Goal: Information Seeking & Learning: Learn about a topic

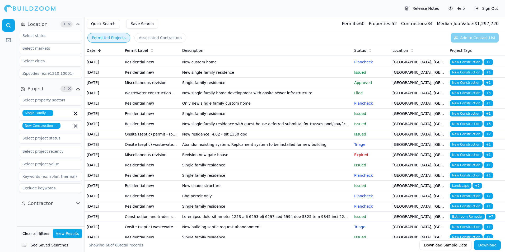
scroll to position [317, 0]
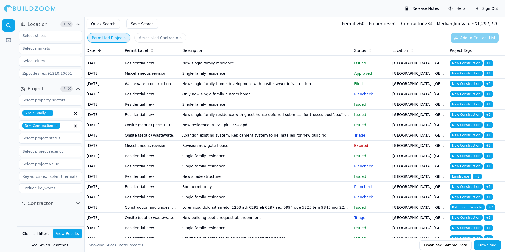
click at [294, 68] on td "New single family residence" at bounding box center [266, 63] width 172 height 10
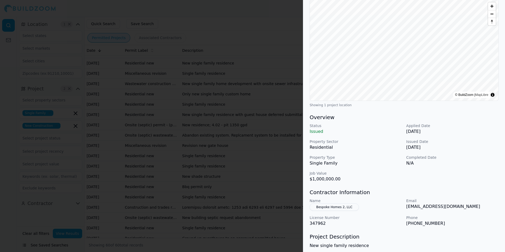
scroll to position [53, 0]
click at [476, 136] on div "Status Issued Applied Date Jun 9, 2025 Property Sector Residential Issued Date …" at bounding box center [404, 152] width 189 height 59
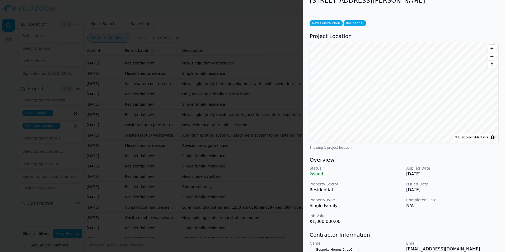
scroll to position [0, 0]
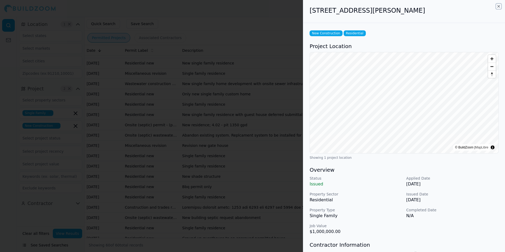
click at [500, 6] on icon "button" at bounding box center [499, 6] width 4 height 4
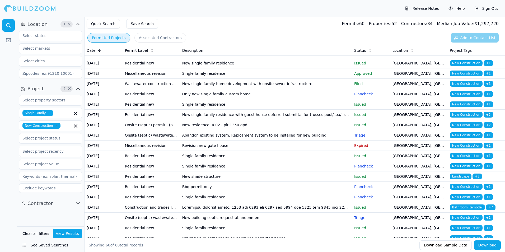
click at [276, 68] on td "New single family residence" at bounding box center [266, 63] width 172 height 10
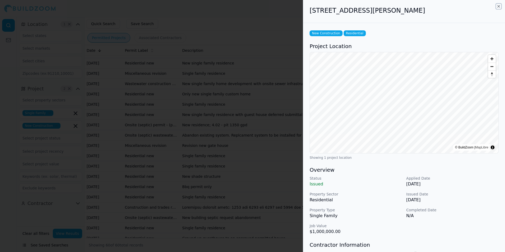
click at [499, 7] on icon "button" at bounding box center [499, 6] width 4 height 4
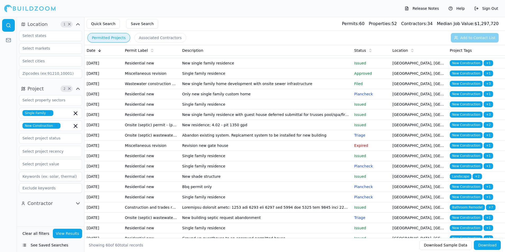
click at [276, 58] on td "New custom home" at bounding box center [266, 53] width 172 height 10
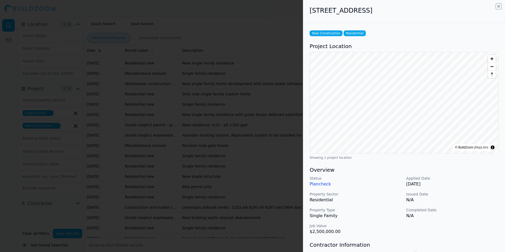
drag, startPoint x: 498, startPoint y: 7, endPoint x: 316, endPoint y: 161, distance: 238.4
click at [498, 7] on icon "button" at bounding box center [499, 6] width 4 height 4
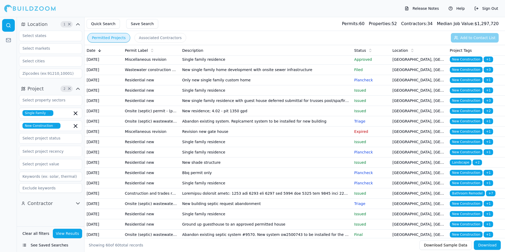
scroll to position [344, 0]
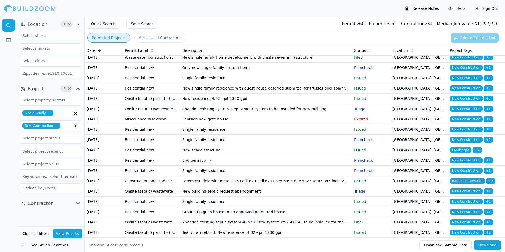
click at [261, 52] on td "Single family residence" at bounding box center [266, 47] width 172 height 10
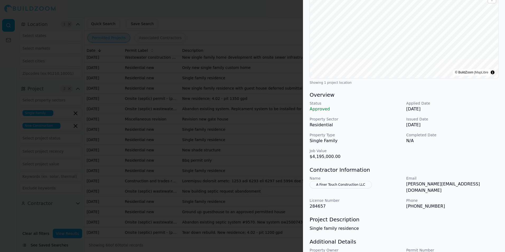
scroll to position [79, 0]
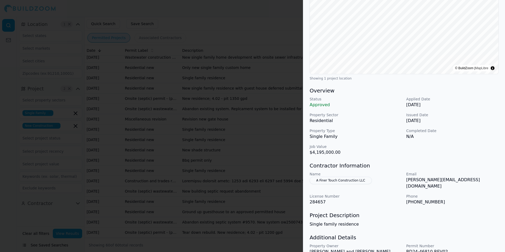
click at [474, 98] on p "Applied Date" at bounding box center [452, 98] width 93 height 5
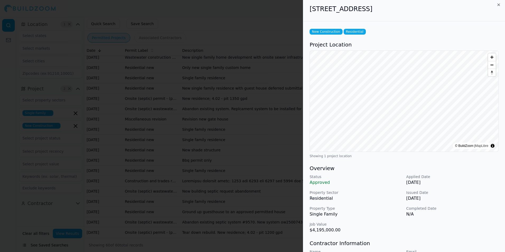
scroll to position [0, 0]
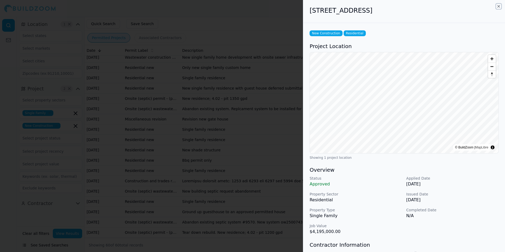
click at [500, 7] on icon "button" at bounding box center [499, 6] width 4 height 4
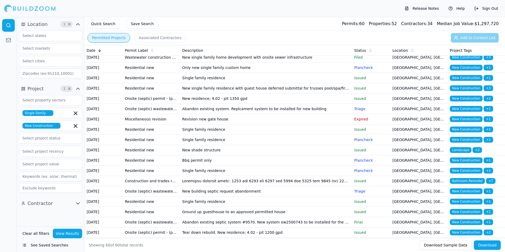
click at [294, 15] on div "Release Notes Help Sign Out" at bounding box center [252, 8] width 505 height 17
